Goal: Task Accomplishment & Management: Use online tool/utility

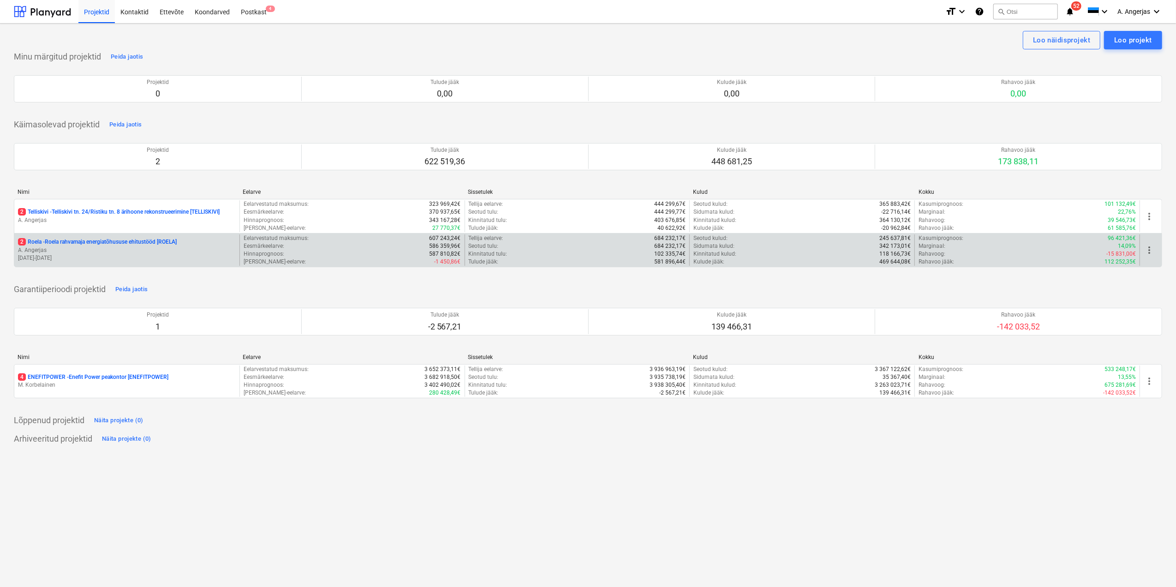
click at [119, 244] on p "2 Roela - Roela rahvamaja energiatõhususe ehitustööd [ROELA]" at bounding box center [97, 242] width 159 height 8
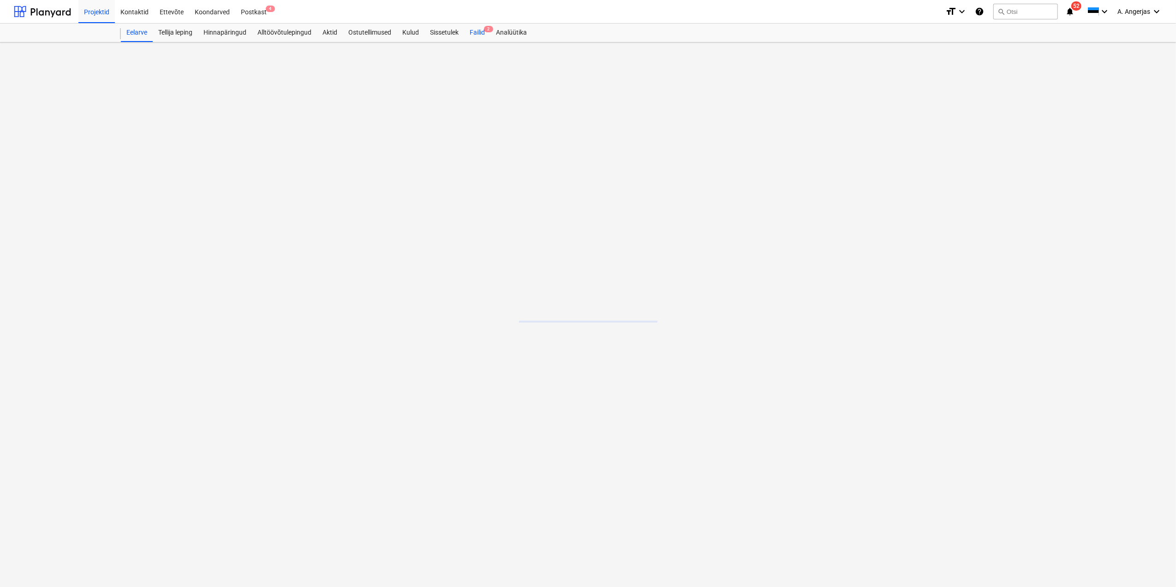
click at [474, 30] on div "Failid 2" at bounding box center [477, 33] width 26 height 18
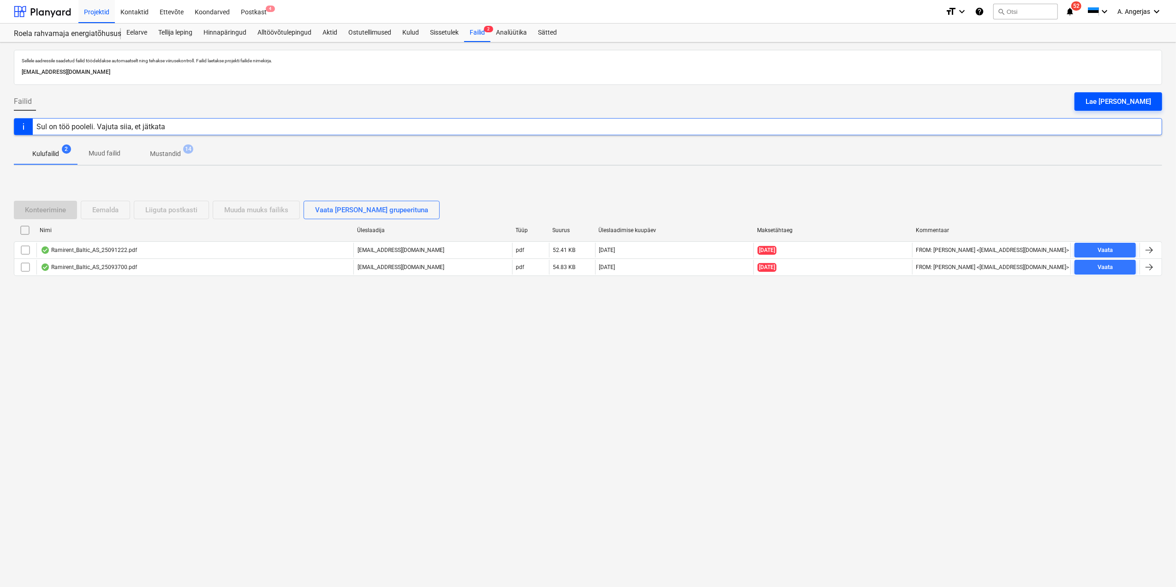
click at [1115, 96] on div "Lae [PERSON_NAME]" at bounding box center [1119, 101] width 66 height 12
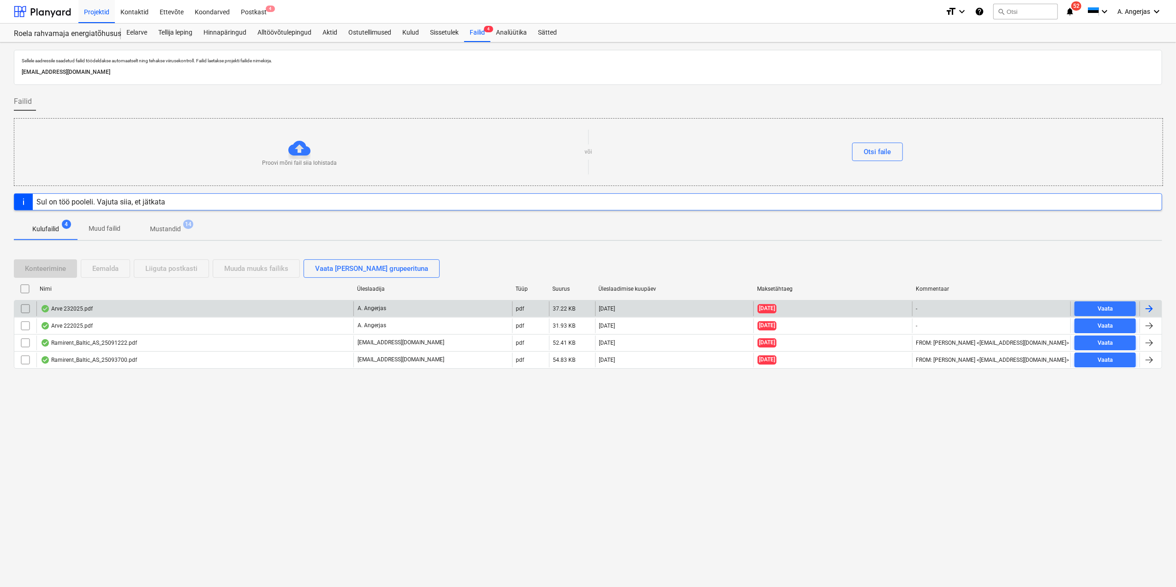
click at [23, 308] on input "checkbox" at bounding box center [25, 308] width 15 height 15
click at [98, 265] on div "Eemalda" at bounding box center [105, 268] width 26 height 12
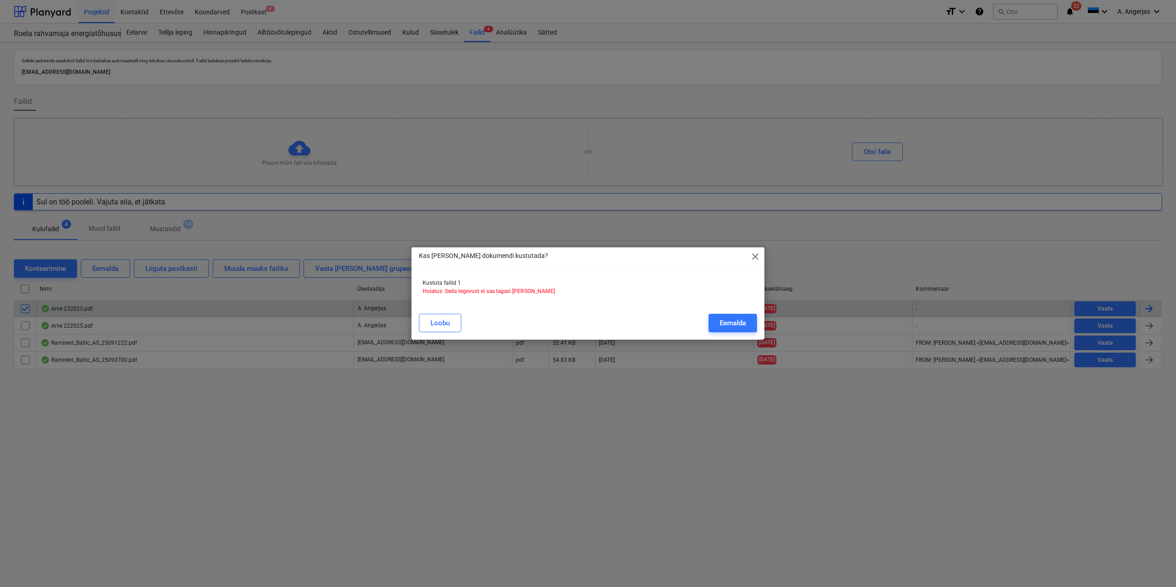
click at [757, 322] on div "[PERSON_NAME]" at bounding box center [587, 323] width 349 height 26
click at [731, 319] on div "Eemalda" at bounding box center [733, 323] width 26 height 12
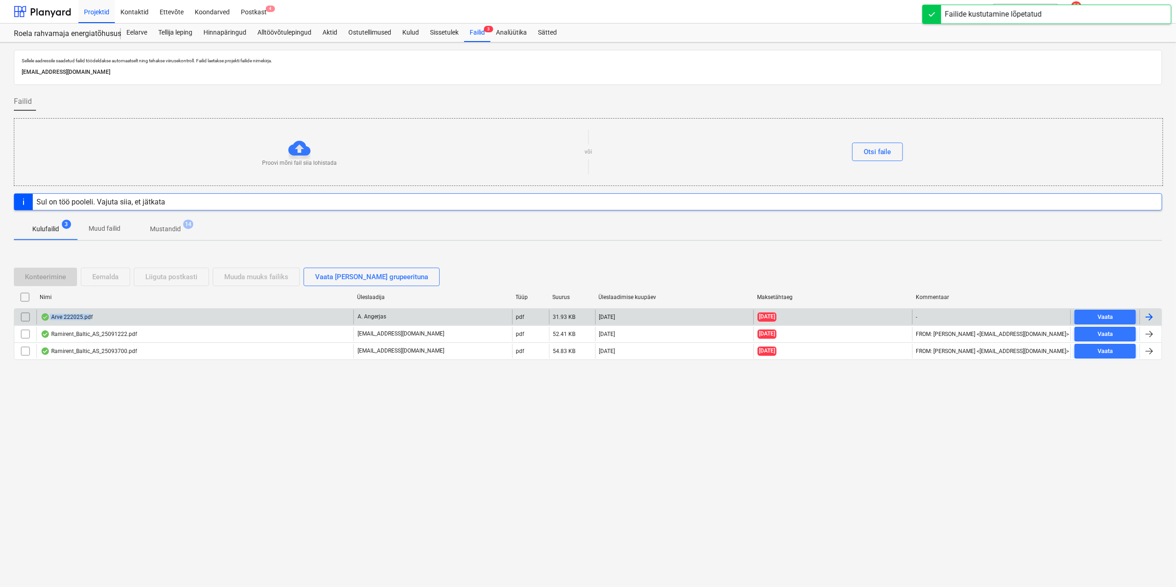
click at [89, 317] on div "Arve 222025.pdf" at bounding box center [194, 317] width 317 height 15
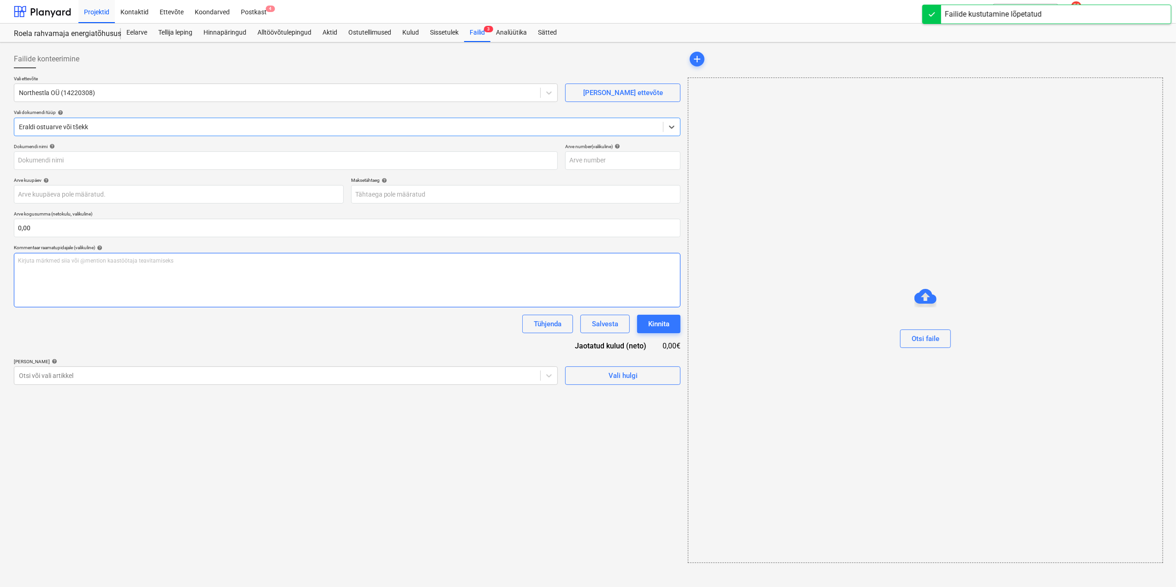
type input "222025"
type input "[DATE]"
click at [43, 230] on input "text" at bounding box center [346, 228] width 665 height 18
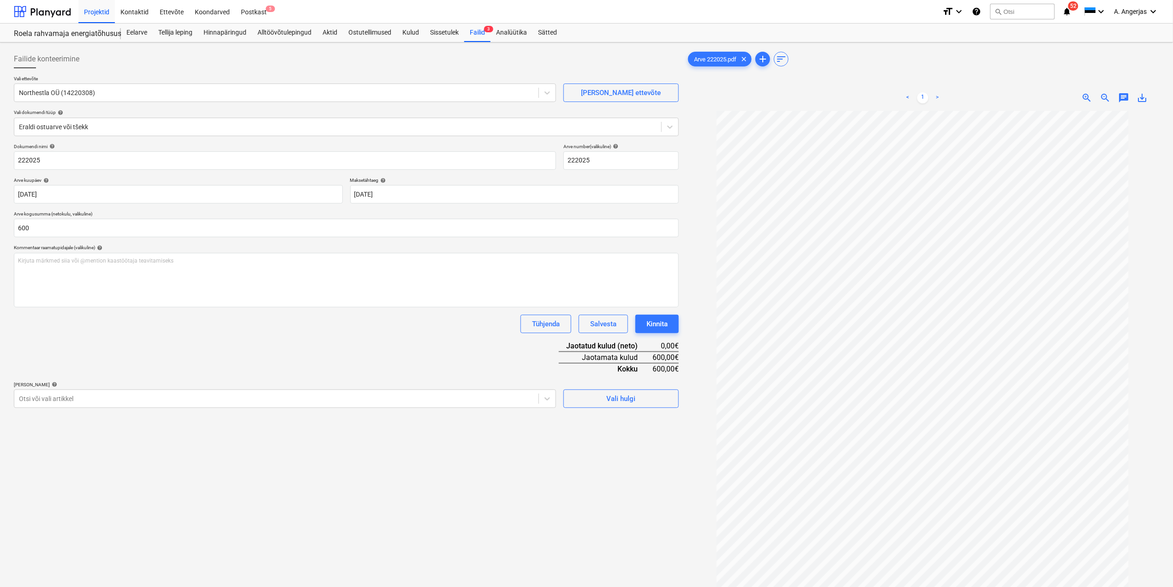
type input "600,00"
click at [76, 409] on div "Failide konteerimine Vali ettevõte Northestla OÜ (14220308) [PERSON_NAME] ettev…" at bounding box center [346, 360] width 672 height 629
click at [587, 388] on div "Vali hulgi" at bounding box center [620, 395] width 115 height 26
click at [591, 398] on span "Vali hulgi" at bounding box center [621, 399] width 92 height 12
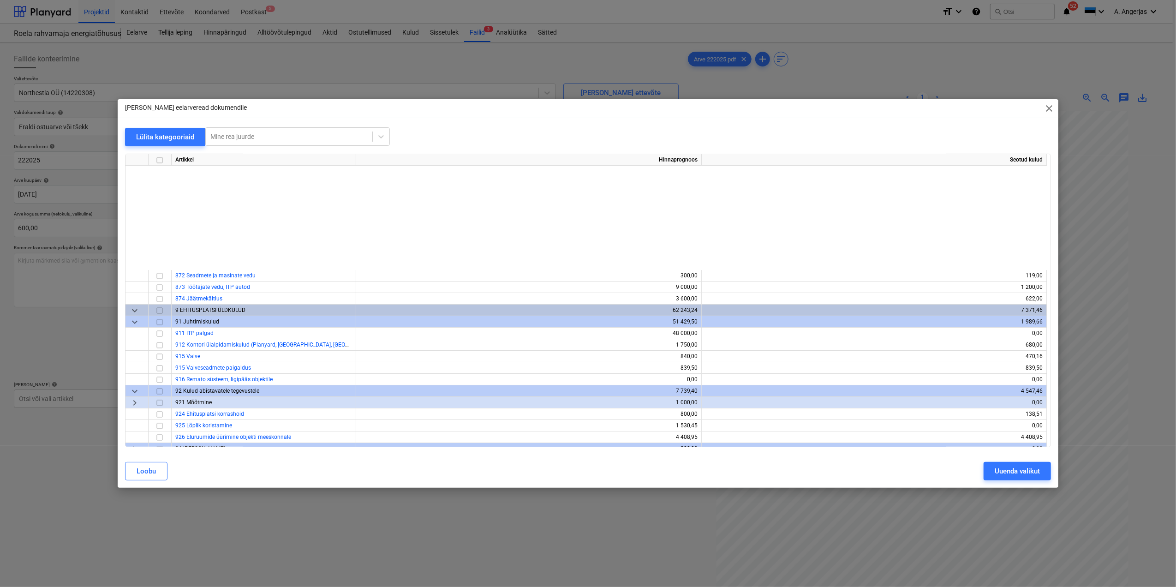
scroll to position [3422, 0]
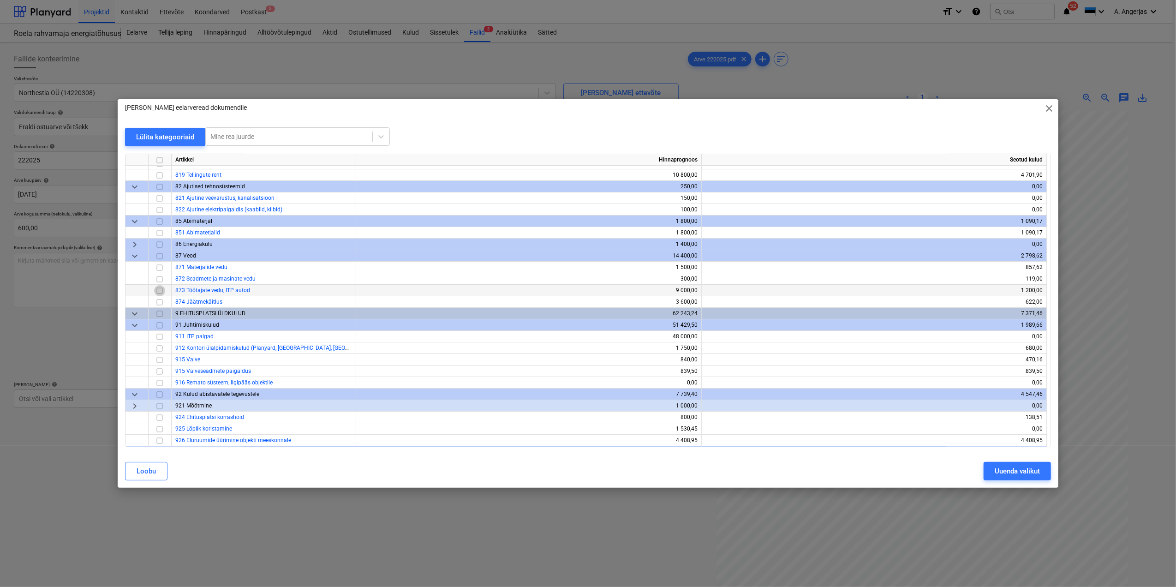
click at [155, 290] on input "checkbox" at bounding box center [159, 290] width 11 height 11
click at [1044, 471] on button "Uuenda valikut" at bounding box center [1017, 471] width 67 height 18
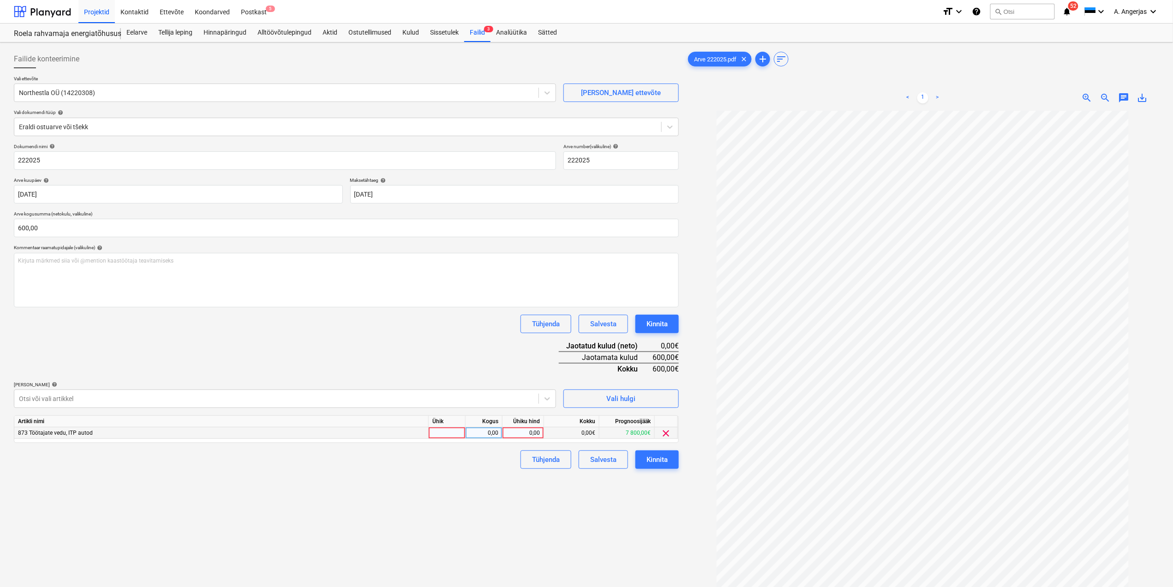
click at [445, 433] on div at bounding box center [447, 433] width 37 height 12
type input "1"
click at [489, 430] on div "0,00" at bounding box center [483, 433] width 29 height 12
type input "tk"
click at [533, 433] on div "0,00" at bounding box center [523, 433] width 34 height 12
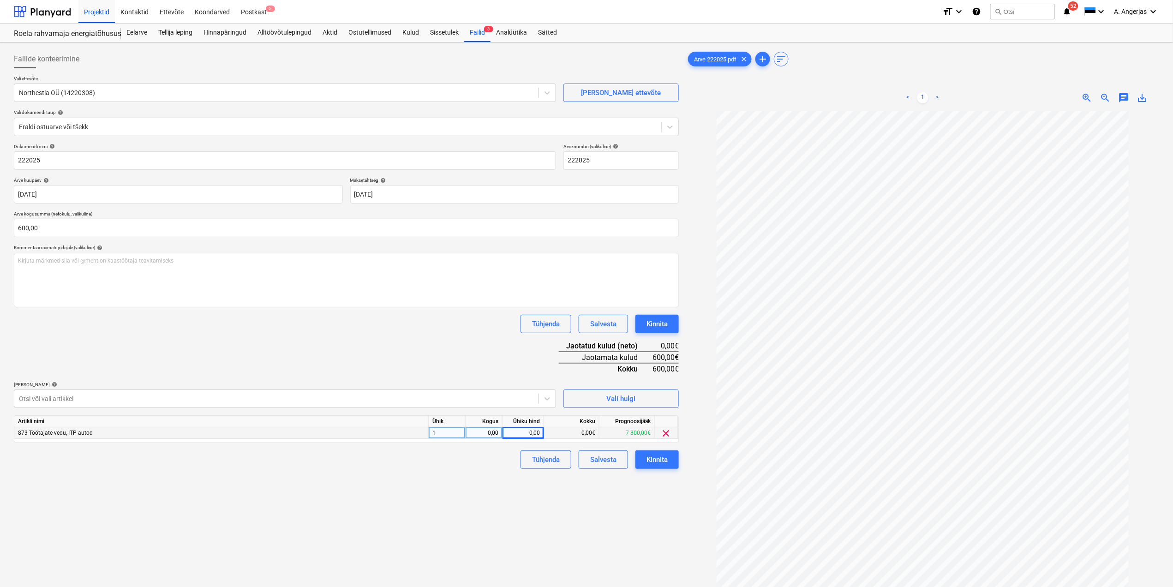
click at [493, 433] on div "0,00" at bounding box center [483, 433] width 29 height 12
type input "1"
click at [443, 431] on div "1" at bounding box center [447, 433] width 37 height 12
type input "tk"
click at [521, 429] on div "0,00" at bounding box center [523, 433] width 34 height 12
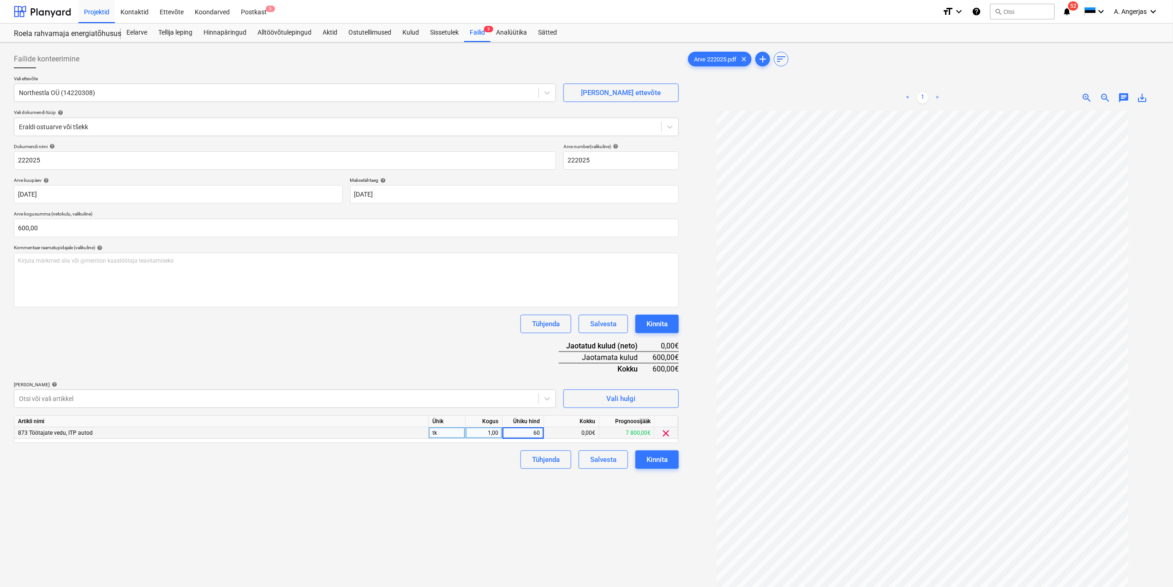
type input "600"
click at [504, 490] on div "Failide konteerimine Vali ettevõte Northestla OÜ (14220308) [PERSON_NAME] ettev…" at bounding box center [346, 360] width 672 height 629
click at [670, 465] on button "Kinnita" at bounding box center [656, 459] width 43 height 18
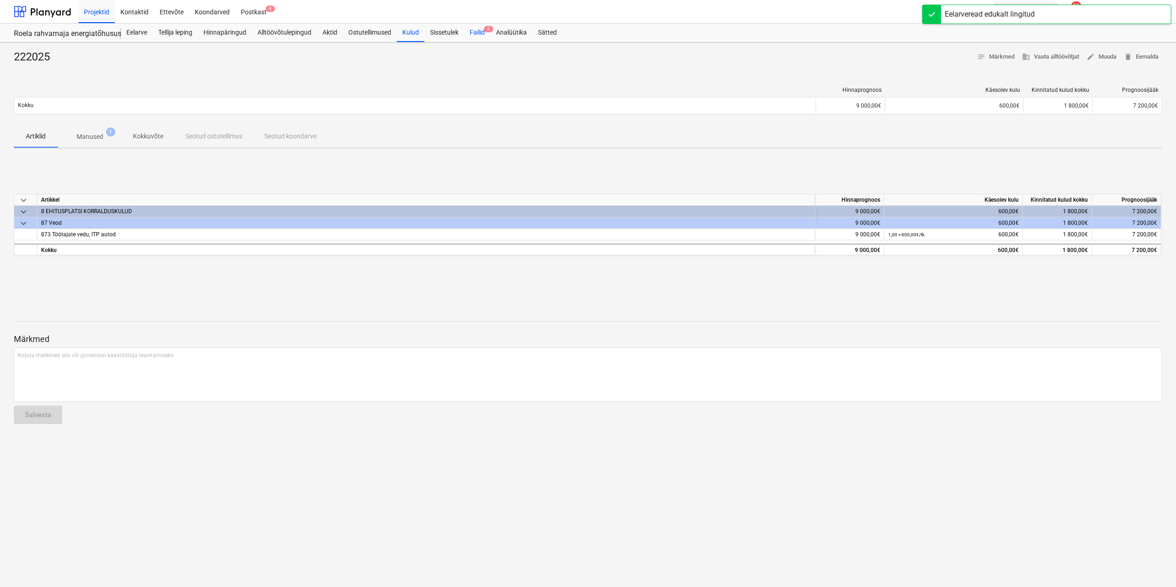
click at [480, 32] on div "Failid 2" at bounding box center [477, 33] width 26 height 18
